Goal: Task Accomplishment & Management: Complete application form

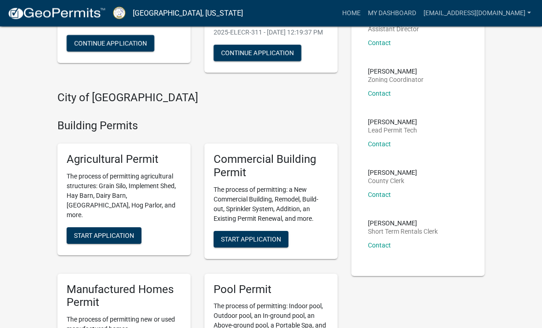
scroll to position [125, 0]
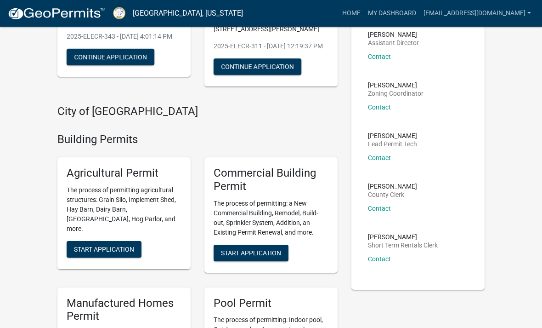
click at [526, 11] on link "[EMAIL_ADDRESS][DOMAIN_NAME]" at bounding box center [477, 13] width 115 height 17
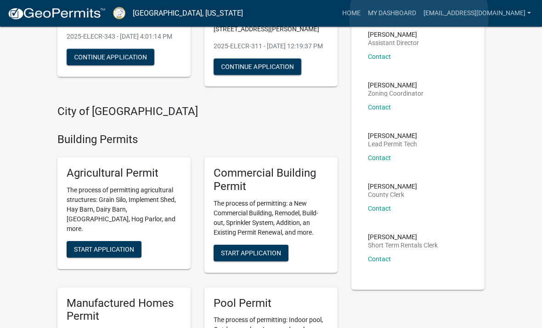
click at [420, 17] on link "My Dashboard" at bounding box center [393, 13] width 56 height 17
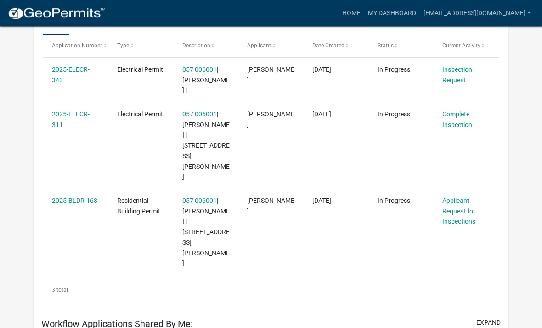
scroll to position [187, 0]
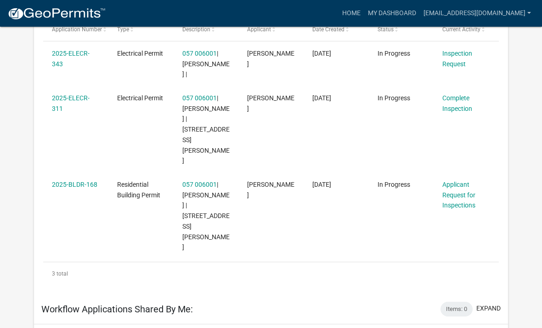
click at [465, 181] on link "Applicant Request for Inspections" at bounding box center [459, 195] width 33 height 29
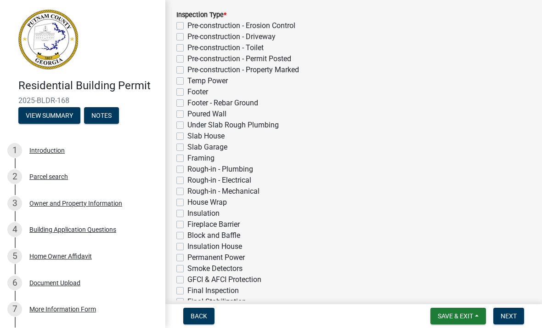
scroll to position [205, 0]
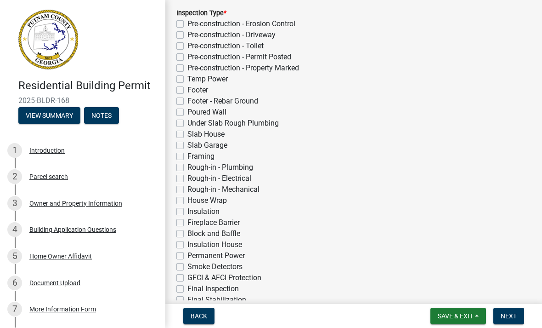
click at [188, 155] on label "Framing" at bounding box center [201, 156] width 27 height 11
click at [188, 155] on input "Framing" at bounding box center [191, 154] width 6 height 6
checkbox input "true"
checkbox input "false"
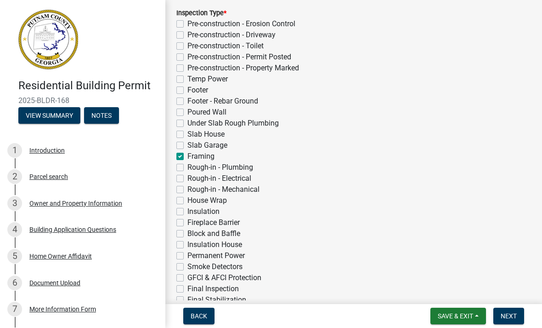
checkbox input "false"
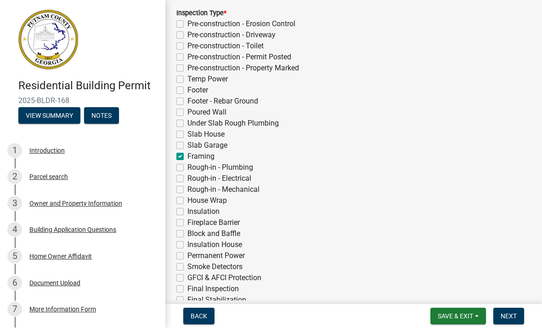
checkbox input "false"
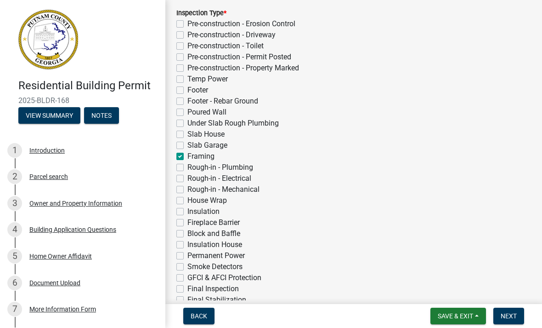
checkbox input "true"
checkbox input "false"
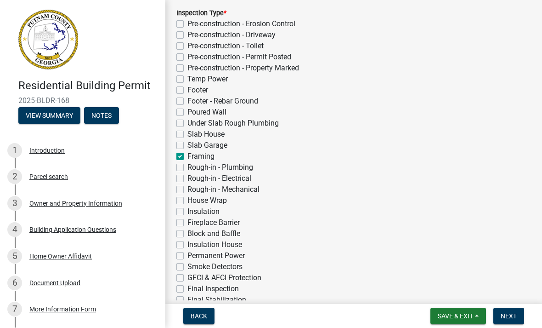
checkbox input "false"
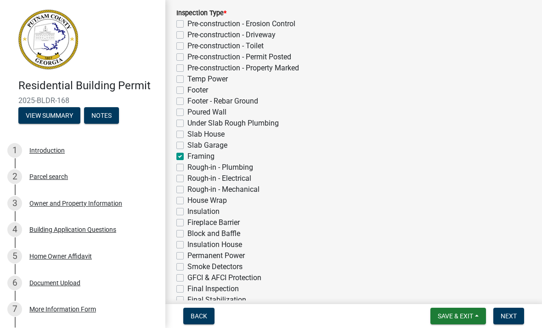
checkbox input "false"
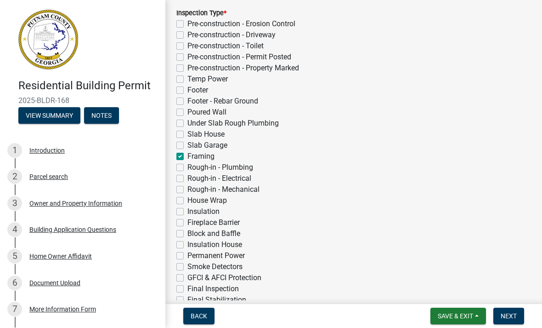
checkbox input "false"
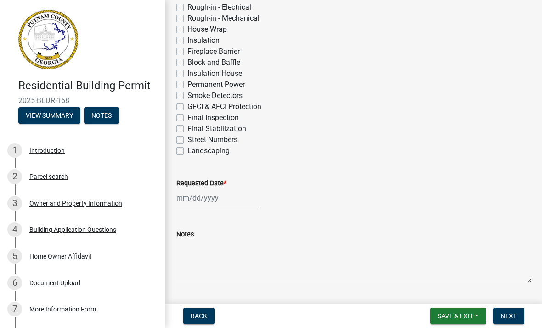
scroll to position [378, 0]
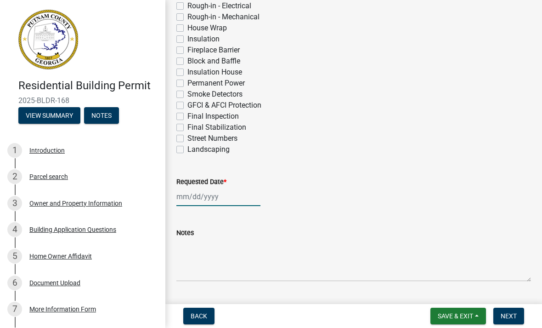
click at [179, 195] on div at bounding box center [219, 196] width 84 height 19
select select "9"
select select "2025"
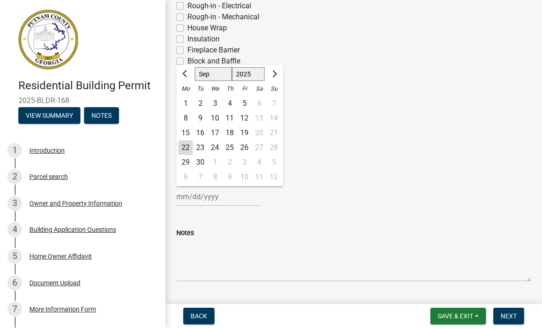
click at [183, 146] on div "22" at bounding box center [185, 147] width 15 height 15
type input "[DATE]"
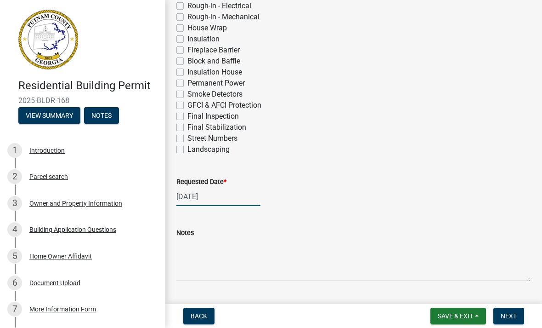
click at [182, 194] on div "[DATE]" at bounding box center [219, 196] width 84 height 19
select select "9"
select select "2025"
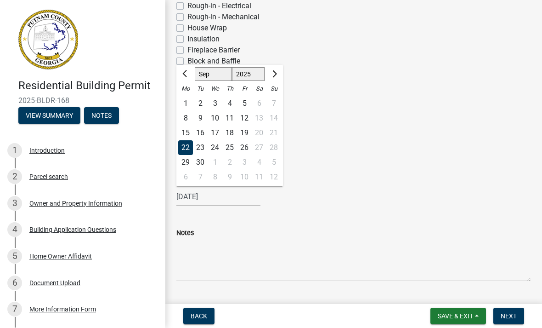
click at [184, 151] on div "22" at bounding box center [185, 147] width 15 height 15
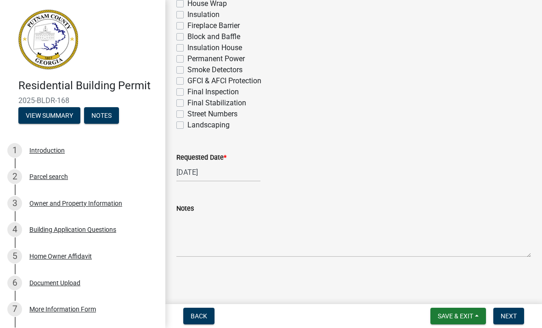
scroll to position [402, 0]
click at [516, 314] on span "Next" at bounding box center [509, 315] width 16 height 7
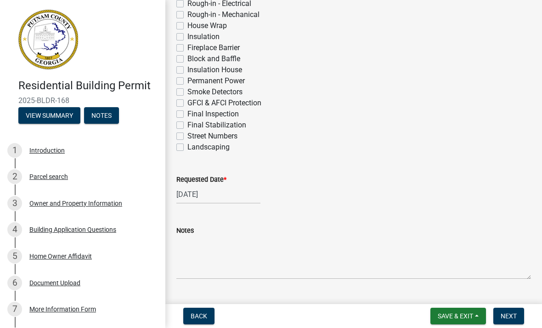
click at [518, 323] on button "Next" at bounding box center [509, 316] width 31 height 17
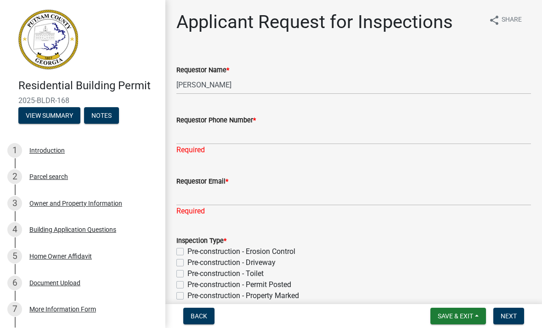
scroll to position [0, 0]
click at [258, 90] on input "[PERSON_NAME]" at bounding box center [354, 84] width 355 height 19
type input "M"
type input "[PERSON_NAME]"
type input "7063470789"
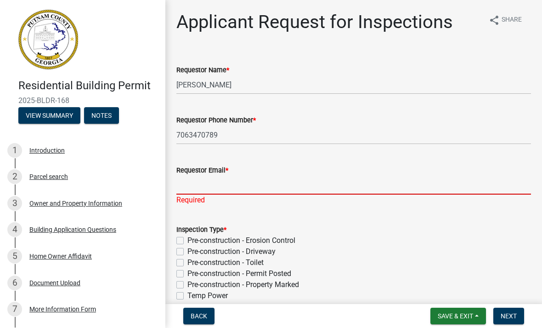
click at [236, 189] on input "Requestor Email *" at bounding box center [354, 185] width 355 height 19
type input "[EMAIL_ADDRESS][DOMAIN_NAME]"
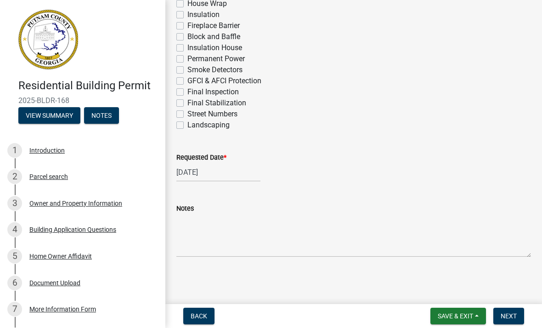
scroll to position [402, 0]
click at [515, 315] on span "Next" at bounding box center [509, 315] width 16 height 7
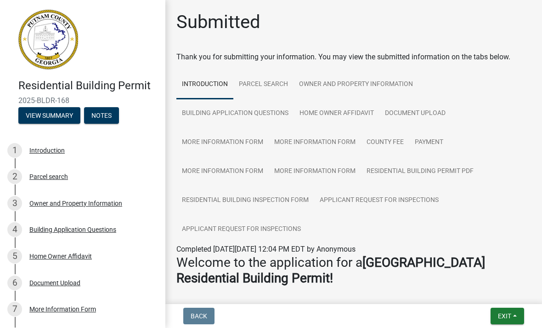
scroll to position [0, 0]
